Goal: Task Accomplishment & Management: Manage account settings

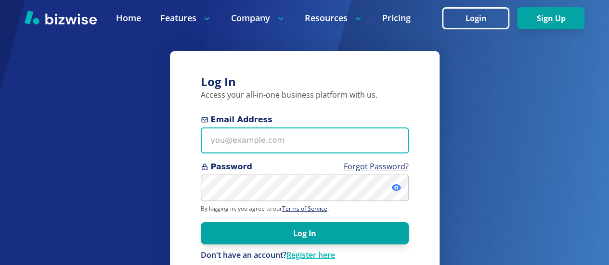
type input "[EMAIL_ADDRESS][DOMAIN_NAME]"
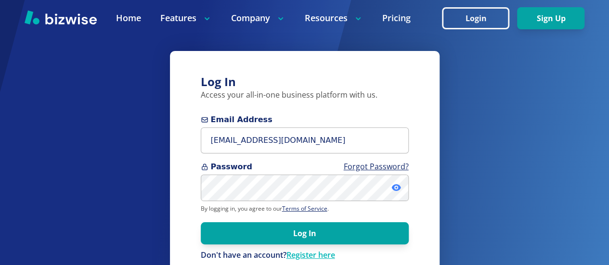
click at [396, 187] on icon at bounding box center [396, 188] width 2 height 2
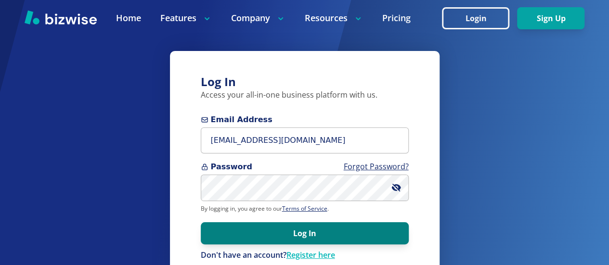
click at [296, 233] on button "Log In" at bounding box center [305, 233] width 208 height 22
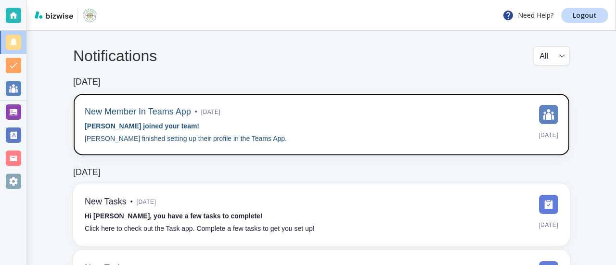
click at [161, 115] on h6 "New Member In Teams App" at bounding box center [138, 112] width 106 height 11
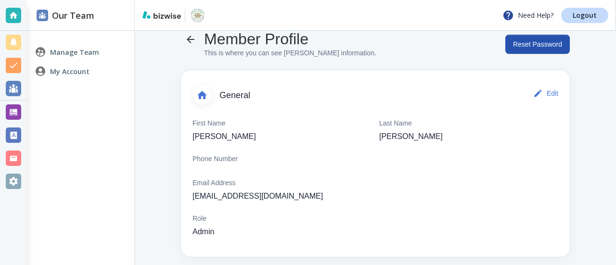
scroll to position [23, 0]
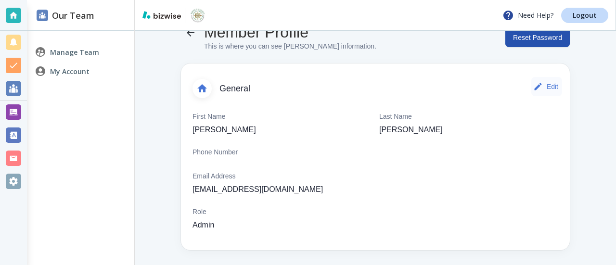
click at [543, 92] on button "Edit" at bounding box center [547, 86] width 31 height 19
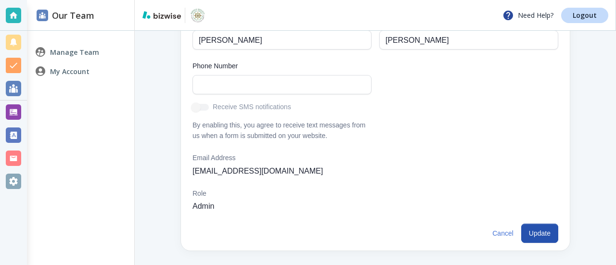
scroll to position [119, 0]
click at [524, 239] on button "Update" at bounding box center [540, 232] width 37 height 19
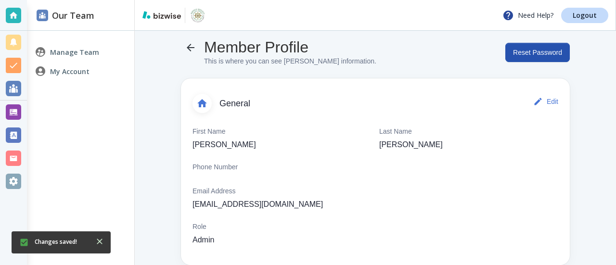
scroll to position [0, 0]
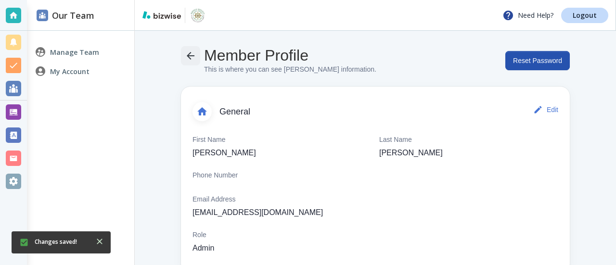
click at [190, 59] on icon "button" at bounding box center [191, 56] width 12 height 12
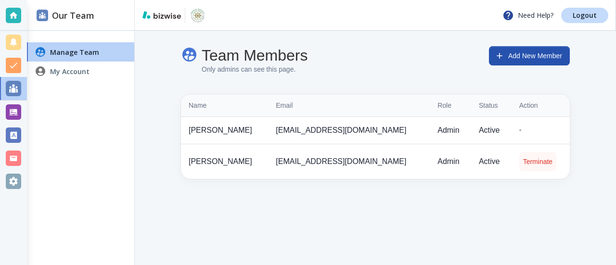
click at [522, 160] on button "Terminate" at bounding box center [538, 161] width 37 height 19
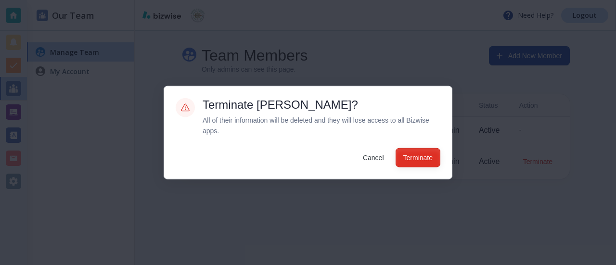
click at [416, 161] on button "Terminate" at bounding box center [418, 157] width 45 height 19
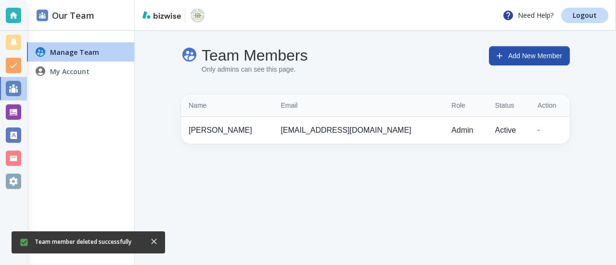
click at [71, 70] on h4 "My Account" at bounding box center [69, 71] width 39 height 10
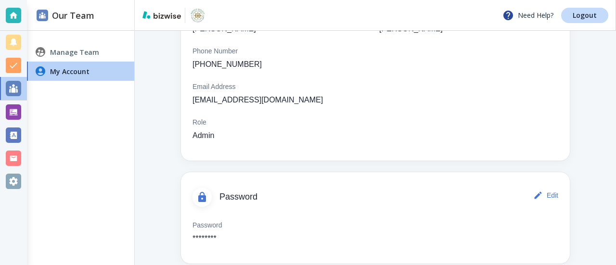
scroll to position [138, 0]
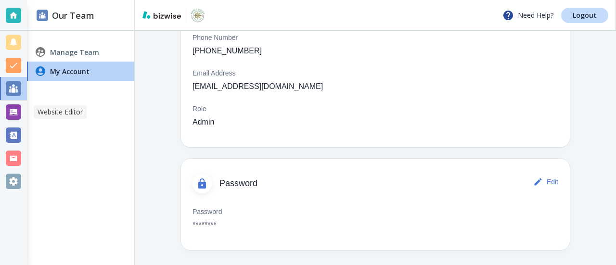
click at [11, 112] on div at bounding box center [13, 112] width 15 height 15
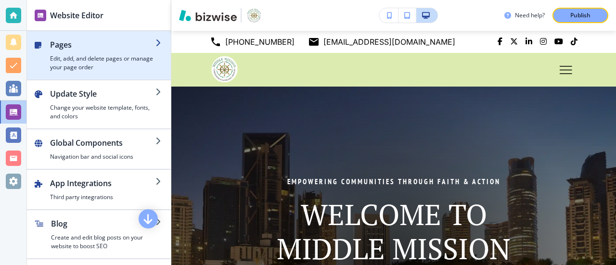
click at [107, 56] on h4 "Edit, add, and delete pages or manage your page order" at bounding box center [102, 62] width 105 height 17
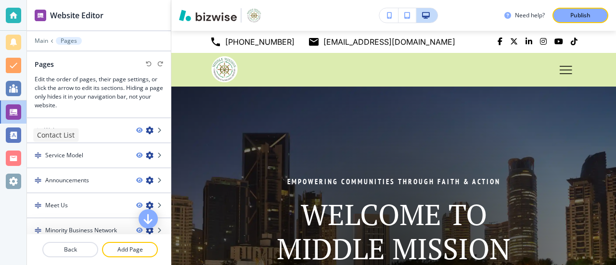
click at [12, 136] on div at bounding box center [13, 135] width 15 height 15
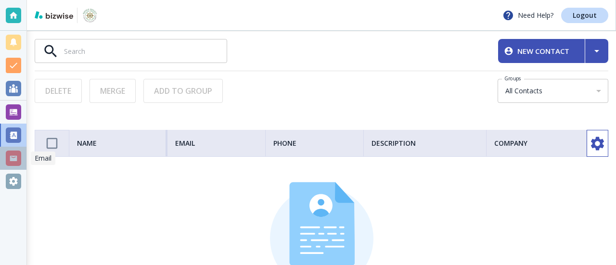
click at [13, 156] on div at bounding box center [13, 158] width 15 height 15
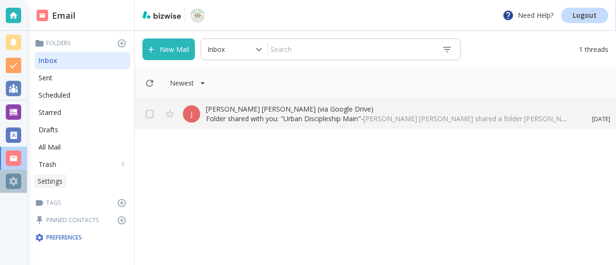
click at [16, 182] on div at bounding box center [13, 181] width 15 height 15
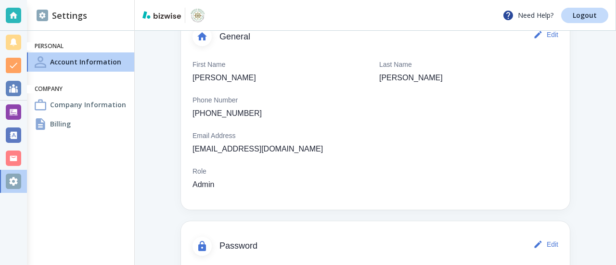
scroll to position [96, 0]
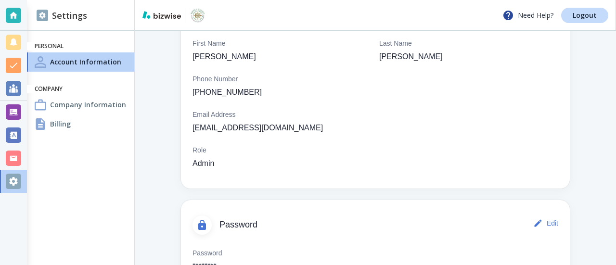
click at [52, 126] on h4 "Billing" at bounding box center [60, 124] width 21 height 10
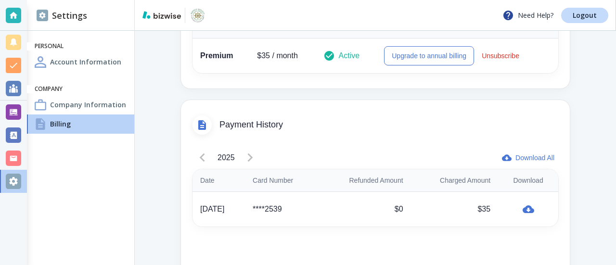
scroll to position [242, 0]
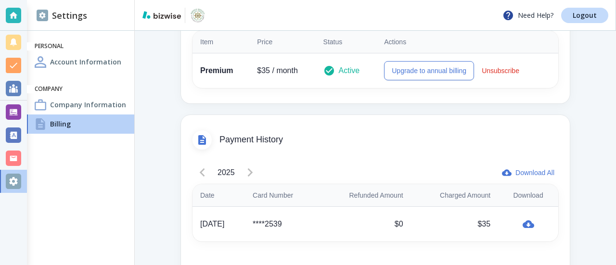
click at [205, 142] on icon at bounding box center [202, 140] width 8 height 10
click at [249, 175] on div "2025" at bounding box center [226, 172] width 67 height 19
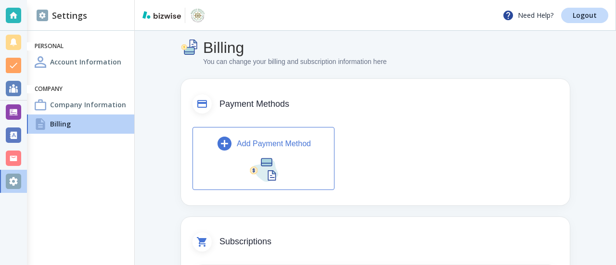
scroll to position [0, 0]
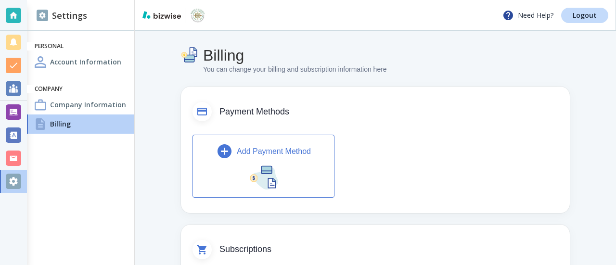
click at [261, 169] on img "button" at bounding box center [263, 177] width 29 height 26
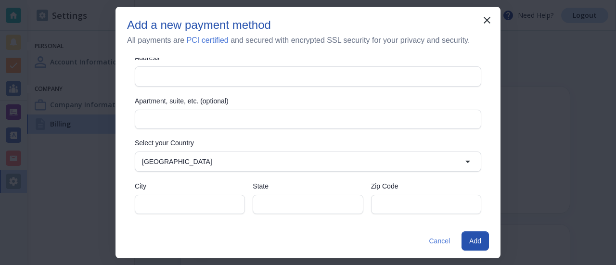
scroll to position [196, 0]
click at [485, 21] on icon "button" at bounding box center [488, 20] width 12 height 12
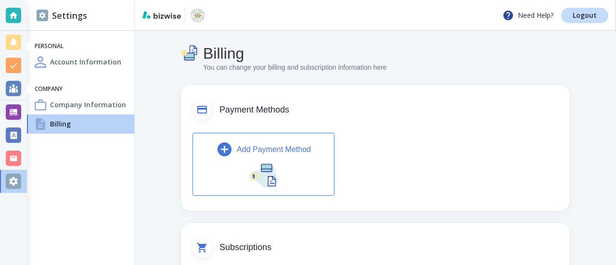
scroll to position [0, 0]
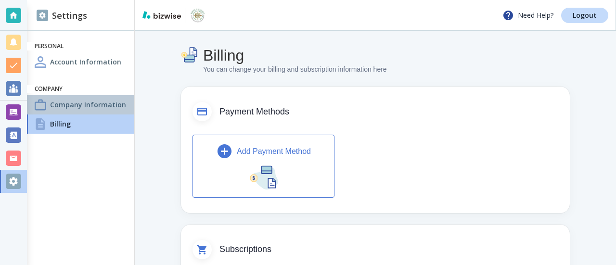
click at [90, 104] on h4 "Company Information" at bounding box center [88, 105] width 76 height 10
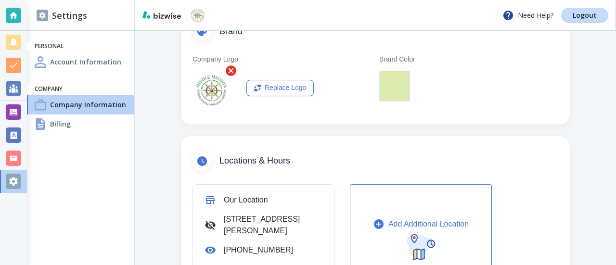
scroll to position [193, 0]
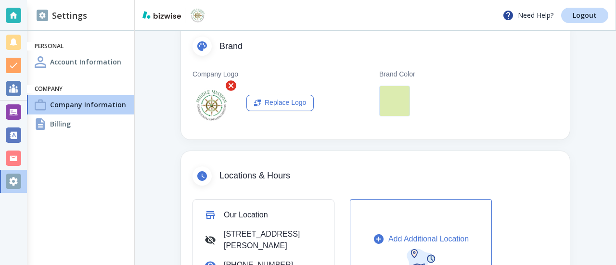
click at [392, 102] on div at bounding box center [394, 101] width 31 height 31
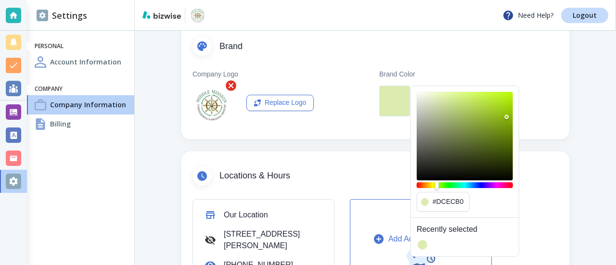
type input "#89b60c"
drag, startPoint x: 442, startPoint y: 99, endPoint x: 507, endPoint y: 117, distance: 67.1
click at [507, 117] on div "Color" at bounding box center [507, 117] width 4 height 4
click at [341, 100] on div "Company Logo Replace Logo" at bounding box center [282, 96] width 179 height 55
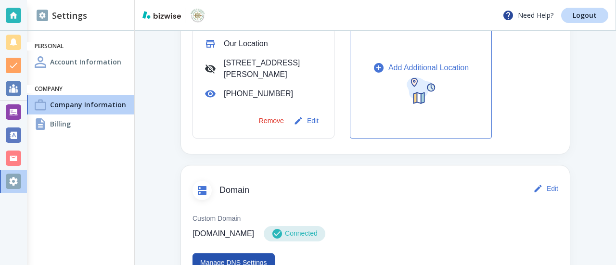
scroll to position [385, 0]
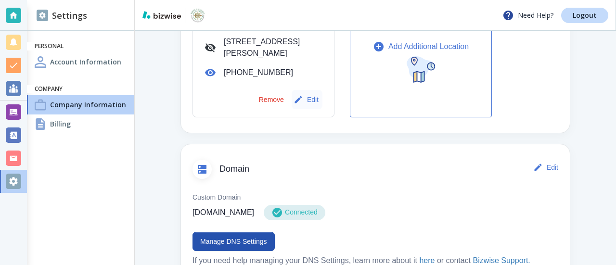
click at [312, 100] on button "Edit" at bounding box center [307, 99] width 31 height 19
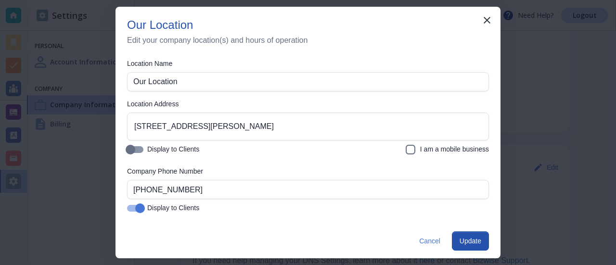
scroll to position [0, 0]
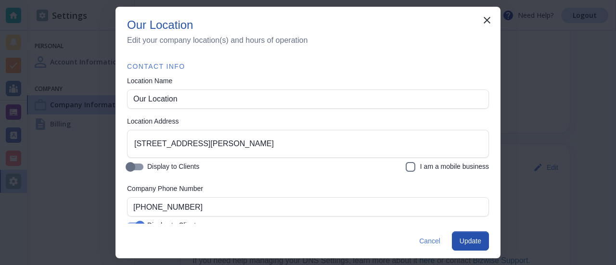
drag, startPoint x: 130, startPoint y: 99, endPoint x: 135, endPoint y: 102, distance: 6.0
click at [135, 102] on div "Our Location Location Name" at bounding box center [308, 99] width 362 height 19
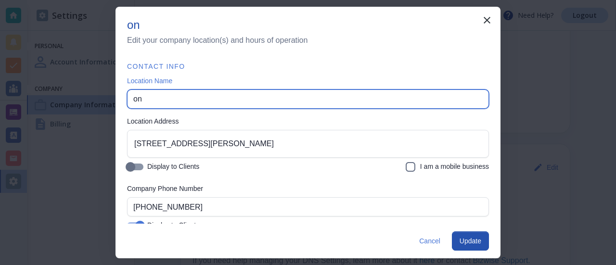
type input "n"
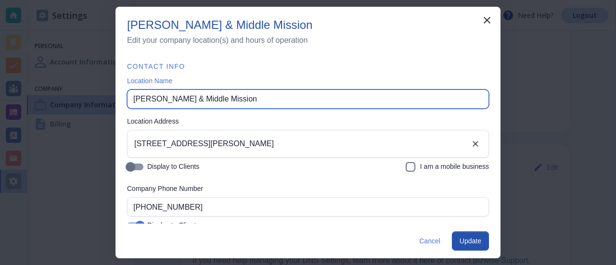
click at [131, 143] on div "239 Parkmont Drive, Troutman, NC, USA Location Address" at bounding box center [308, 144] width 362 height 28
type input "JJ Planter & Middle Mission"
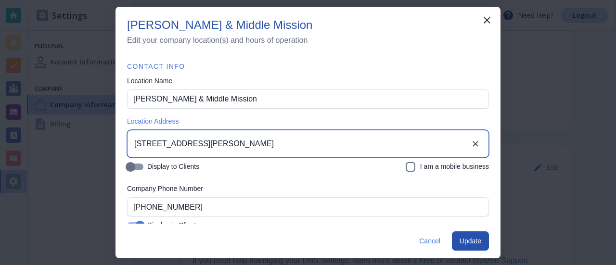
click at [134, 141] on input "239 Parkmont Drive, Troutman, NC, USA" at bounding box center [301, 144] width 338 height 18
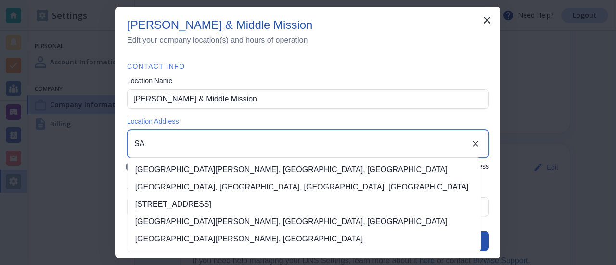
type input "A"
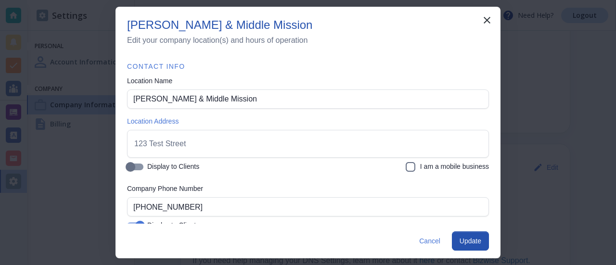
drag, startPoint x: 401, startPoint y: 168, endPoint x: 397, endPoint y: 178, distance: 10.2
click at [405, 169] on input "I am a mobile business" at bounding box center [411, 169] width 12 height 12
checkbox input "true"
click at [132, 168] on input "Display to Clients" at bounding box center [130, 169] width 55 height 18
checkbox input "true"
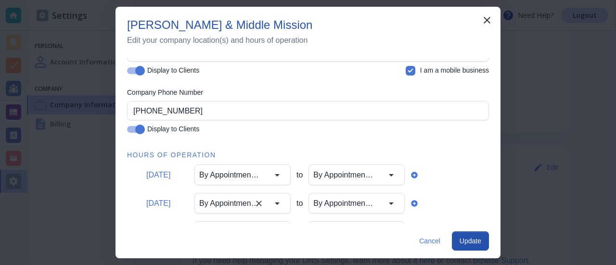
scroll to position [144, 0]
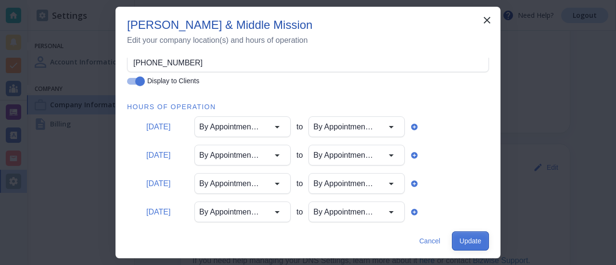
click at [467, 248] on button "Update" at bounding box center [470, 241] width 37 height 19
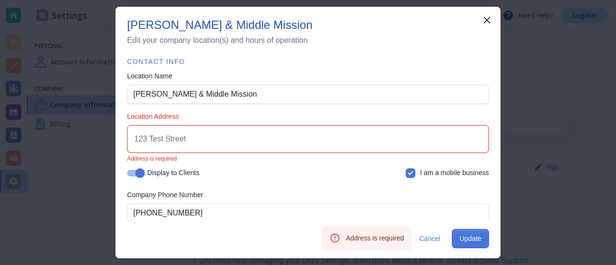
scroll to position [4, 0]
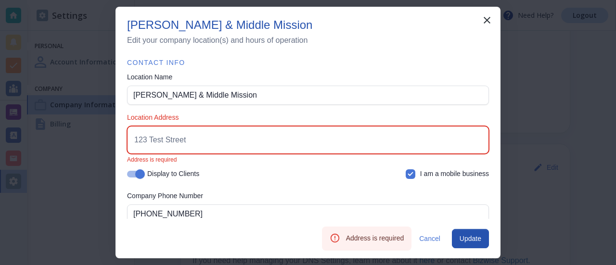
click at [166, 143] on input "Location Address" at bounding box center [308, 140] width 353 height 18
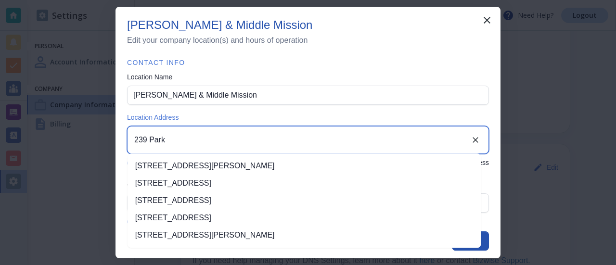
click at [209, 168] on li "239 Parkmont Drive, Troutman, NC, USA" at bounding box center [305, 165] width 354 height 17
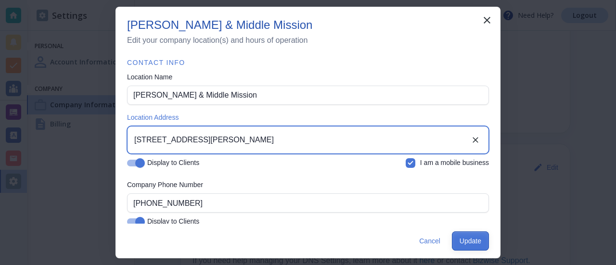
type input "239 Parkmont Drive, Troutman, NC, USA"
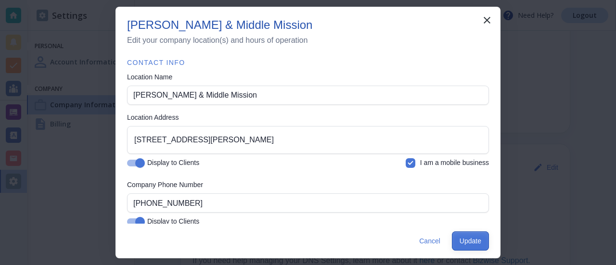
click at [470, 242] on button "Update" at bounding box center [470, 241] width 37 height 19
type input "Our Location"
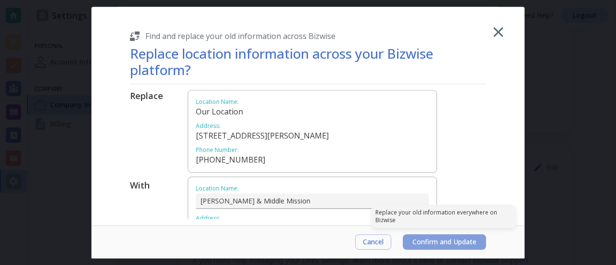
click at [452, 240] on span "Confirm and Update" at bounding box center [445, 242] width 64 height 8
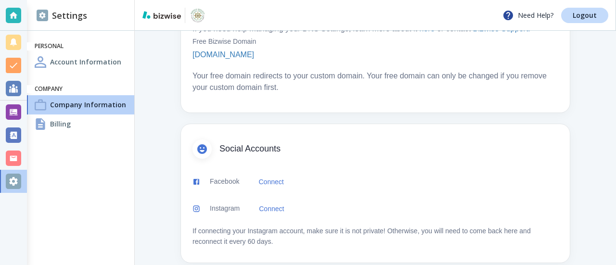
scroll to position [630, 0]
click at [268, 171] on button "Connect" at bounding box center [271, 180] width 33 height 19
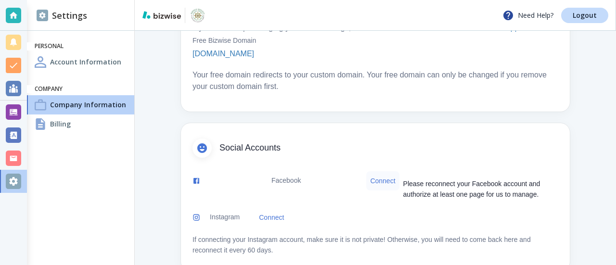
click at [374, 171] on button "Connect" at bounding box center [382, 180] width 33 height 19
click at [371, 171] on button "Connect" at bounding box center [382, 180] width 33 height 19
click at [379, 171] on button "Connect" at bounding box center [382, 180] width 33 height 19
click at [267, 208] on link "Connect" at bounding box center [271, 217] width 33 height 19
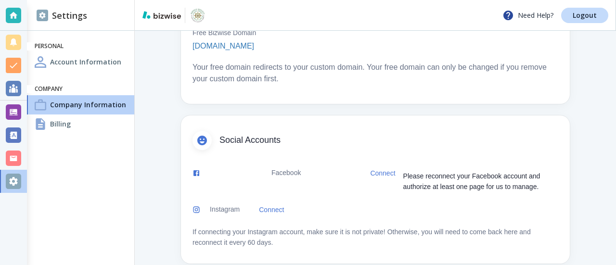
scroll to position [640, 0]
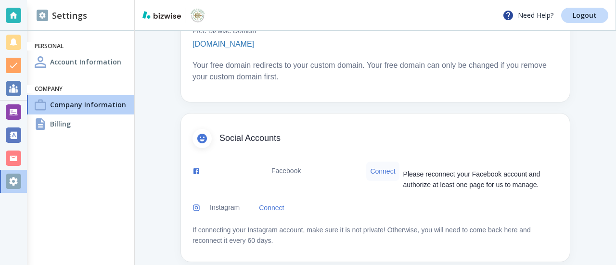
click at [376, 162] on button "Connect" at bounding box center [382, 171] width 33 height 19
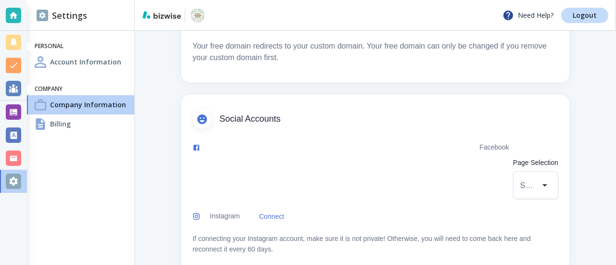
scroll to position [667, 0]
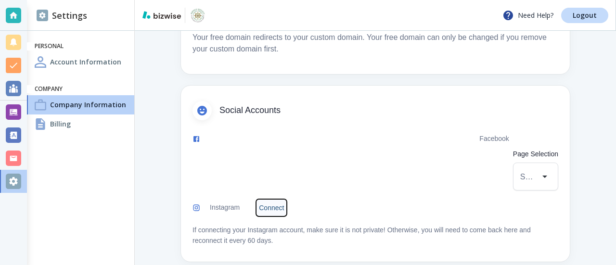
click at [276, 198] on link "Connect" at bounding box center [271, 207] width 33 height 19
